Goal: Book appointment/travel/reservation

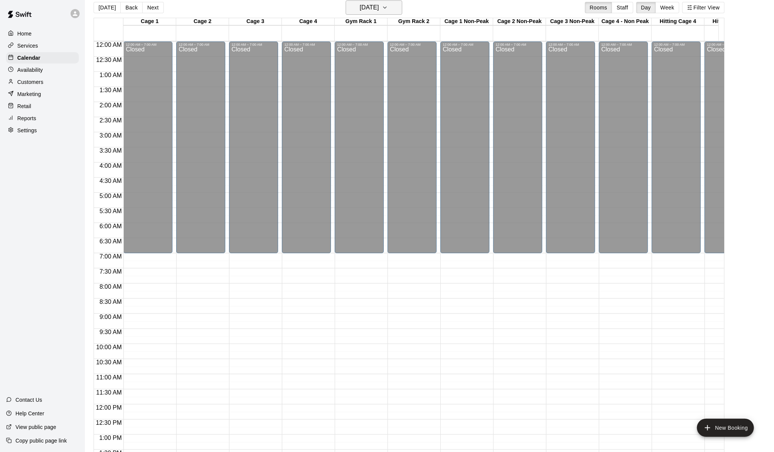
scroll to position [320, 0]
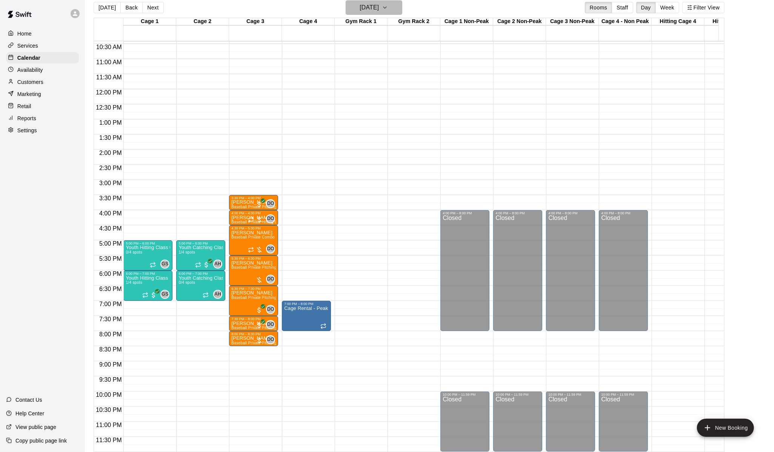
click at [392, 1] on button "[DATE]" at bounding box center [374, 7] width 57 height 14
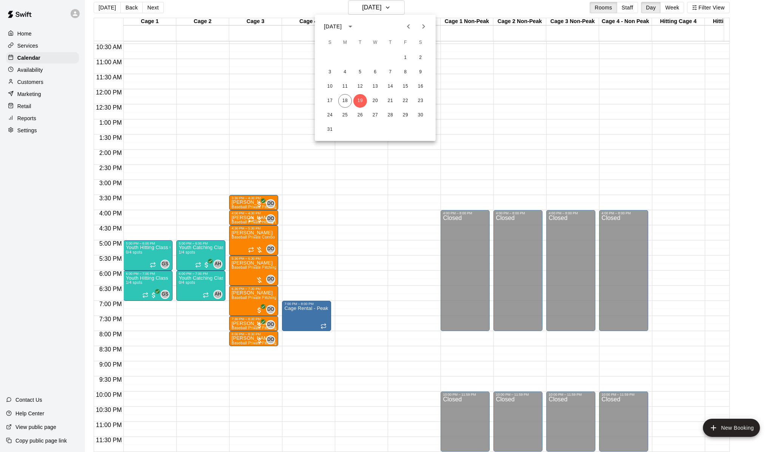
click at [338, 103] on div "17 18 19 20 21 22 23" at bounding box center [375, 101] width 121 height 14
click at [344, 102] on button "18" at bounding box center [345, 101] width 14 height 14
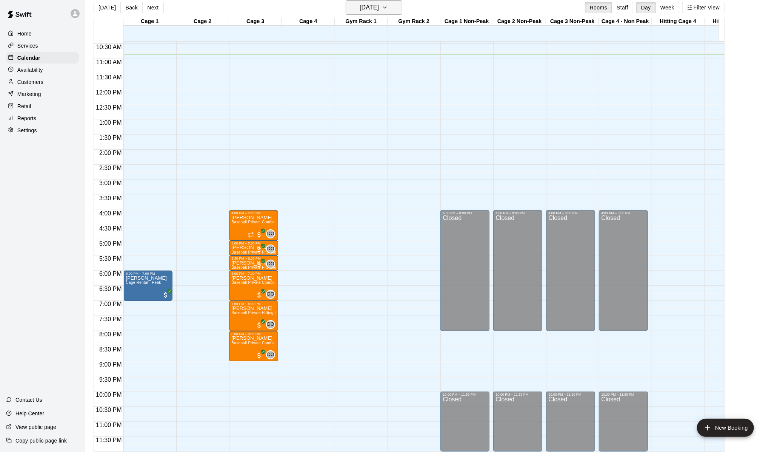
click at [379, 10] on h6 "[DATE]" at bounding box center [369, 7] width 19 height 11
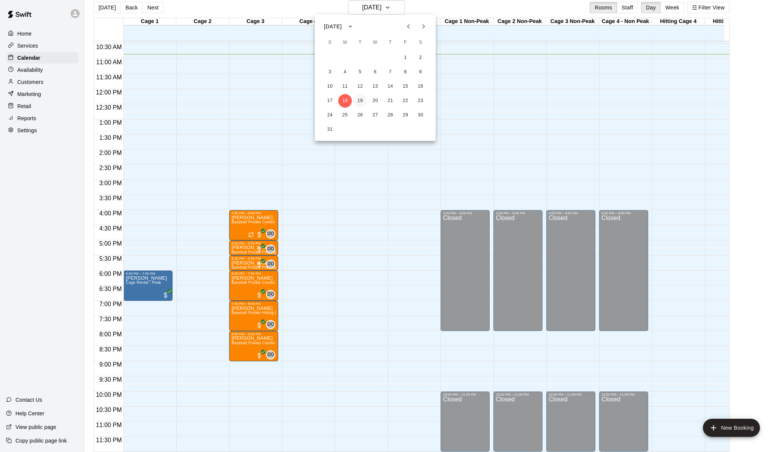
click at [359, 97] on button "19" at bounding box center [360, 101] width 14 height 14
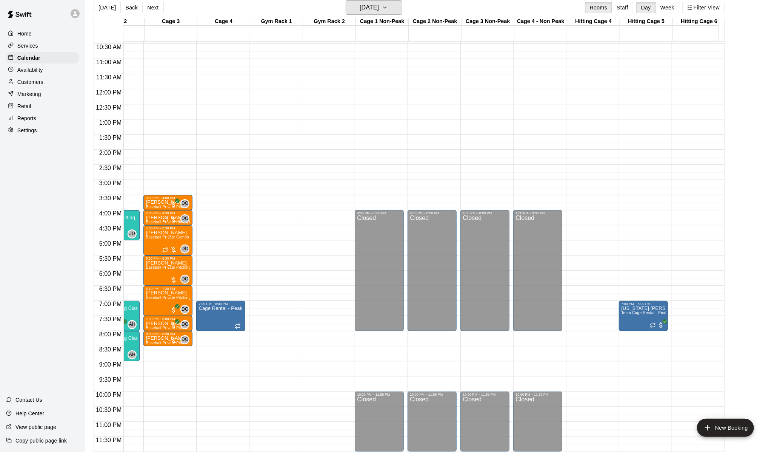
scroll to position [0, 0]
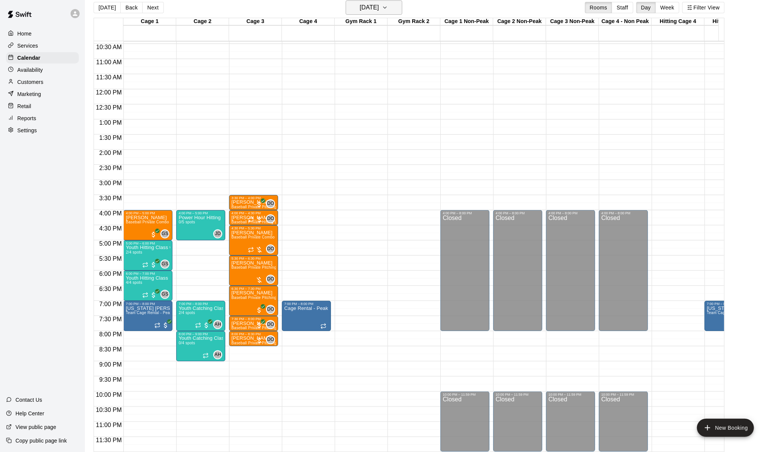
click at [388, 11] on icon "button" at bounding box center [385, 7] width 6 height 9
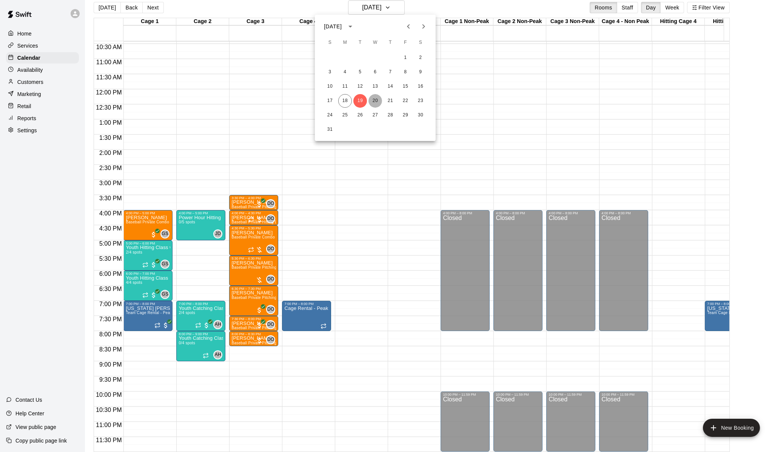
click at [377, 99] on button "20" at bounding box center [376, 101] width 14 height 14
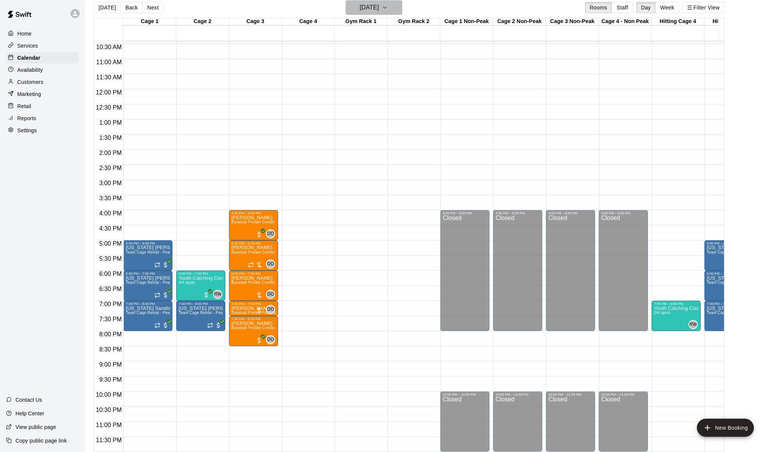
click at [403, 5] on button "[DATE]" at bounding box center [374, 7] width 57 height 14
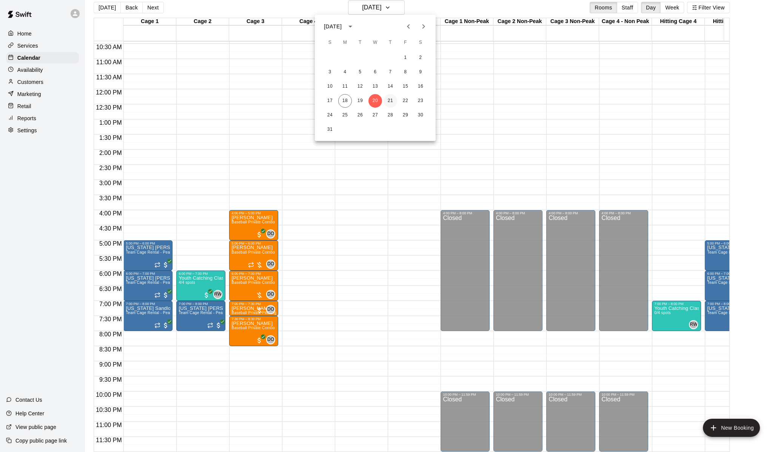
click at [389, 103] on button "21" at bounding box center [391, 101] width 14 height 14
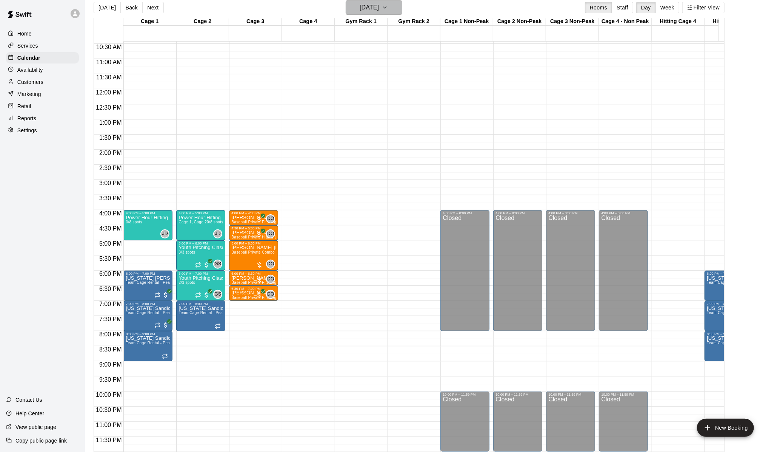
click at [388, 5] on icon "button" at bounding box center [385, 7] width 6 height 9
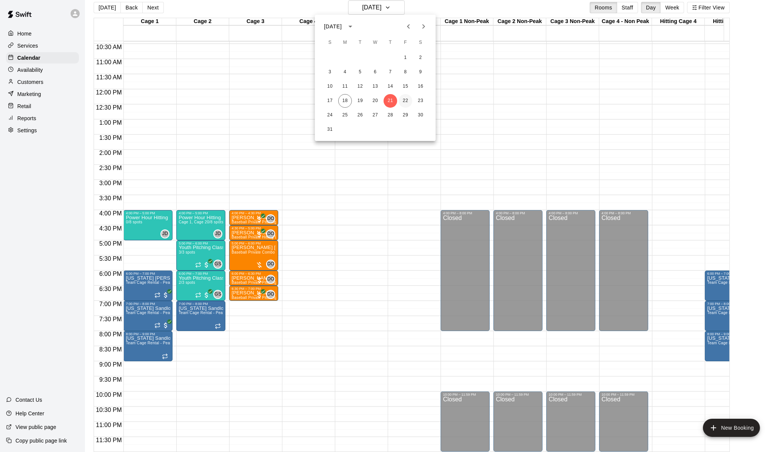
click at [406, 102] on button "22" at bounding box center [406, 101] width 14 height 14
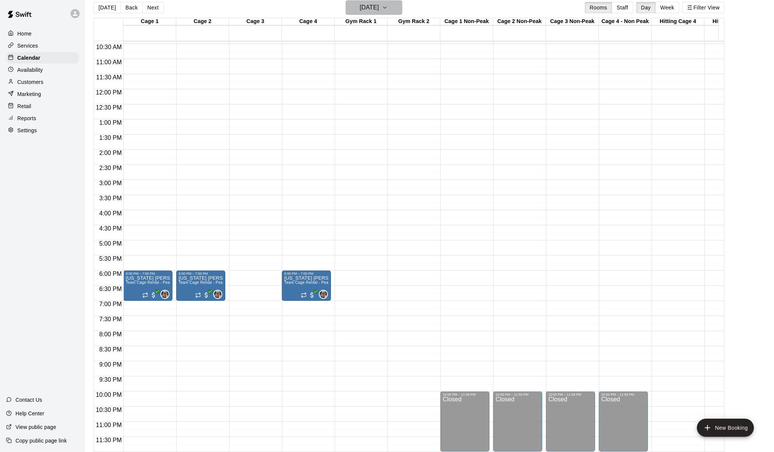
click at [388, 5] on icon "button" at bounding box center [385, 7] width 6 height 9
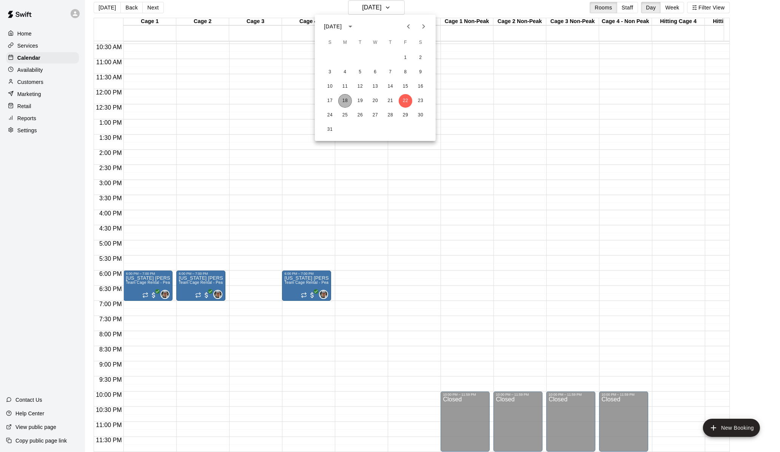
click at [344, 102] on button "18" at bounding box center [345, 101] width 14 height 14
